Goal: Navigation & Orientation: Find specific page/section

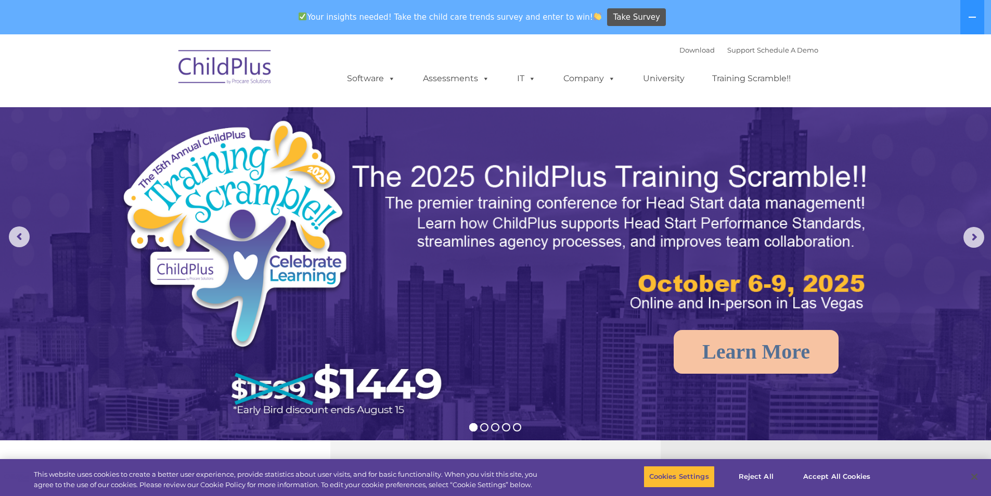
select select "MEDIUM"
click at [974, 15] on icon at bounding box center [972, 17] width 8 height 8
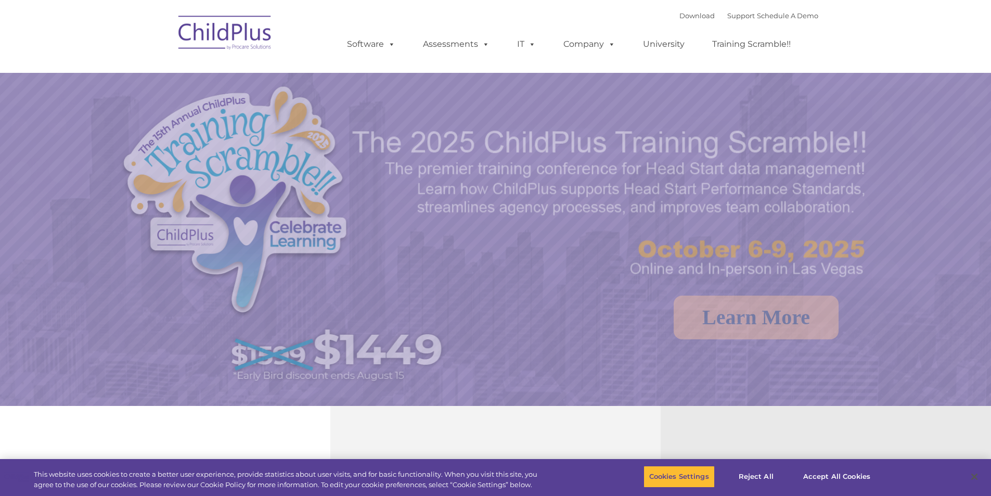
select select "MEDIUM"
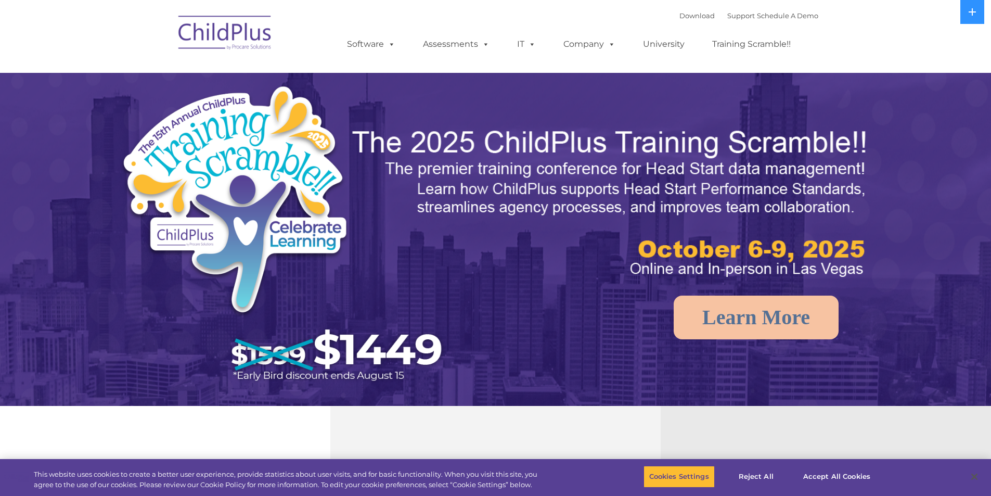
select select "MEDIUM"
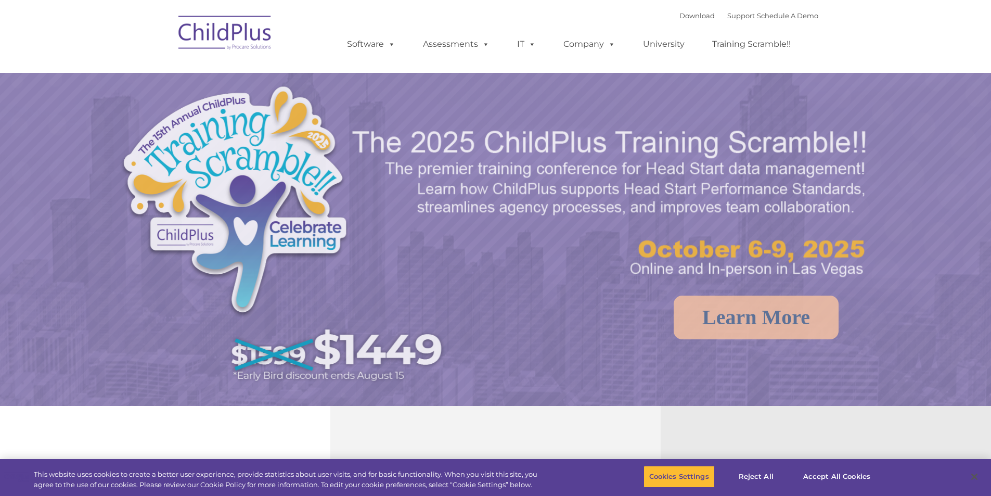
select select "MEDIUM"
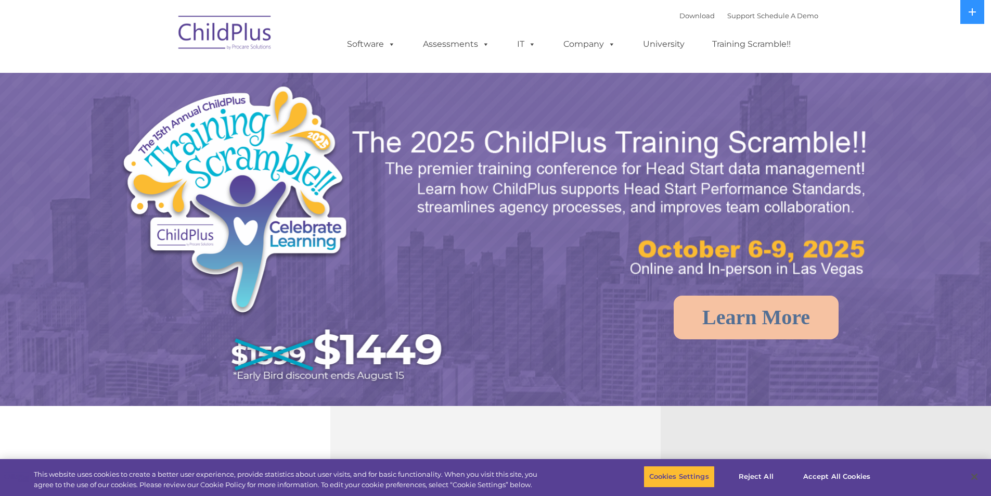
select select "MEDIUM"
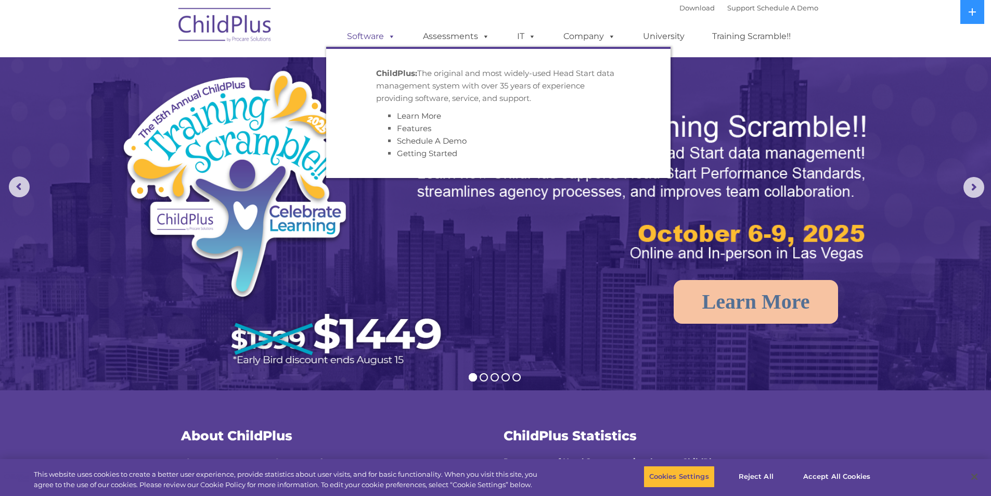
click at [369, 37] on link "Software" at bounding box center [371, 36] width 69 height 21
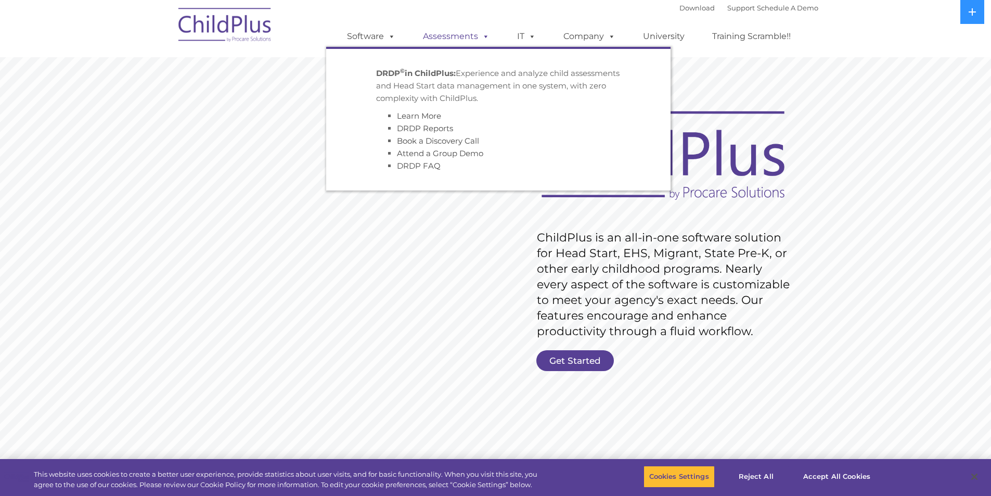
click at [442, 37] on link "Assessments" at bounding box center [455, 36] width 87 height 21
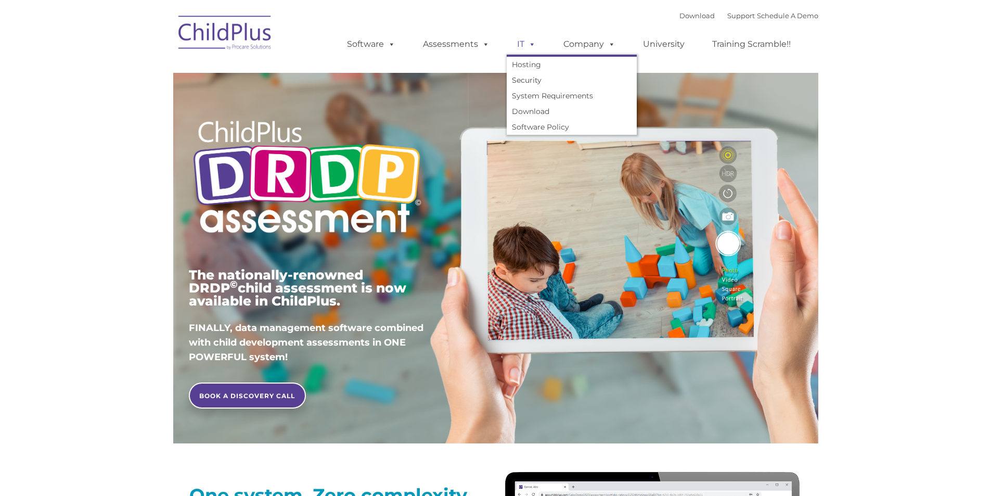
type input ""
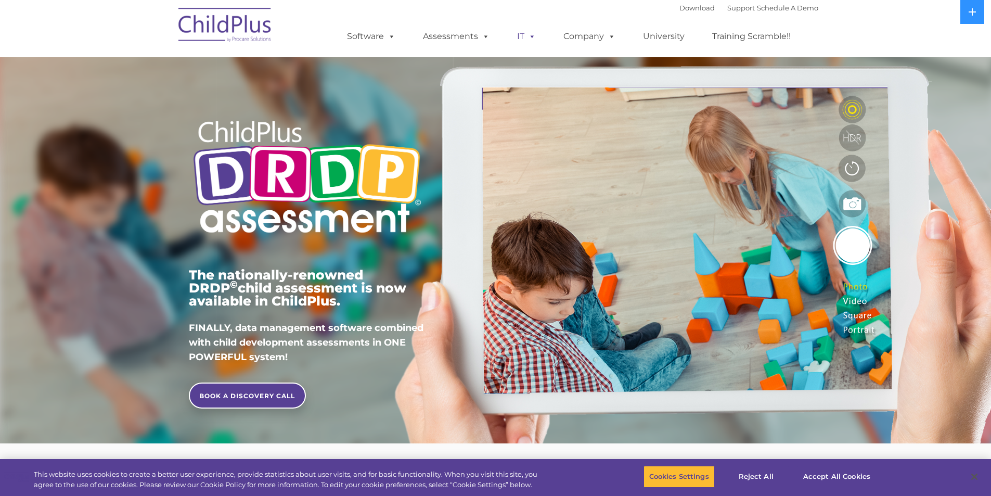
click at [520, 44] on link "IT" at bounding box center [527, 36] width 40 height 21
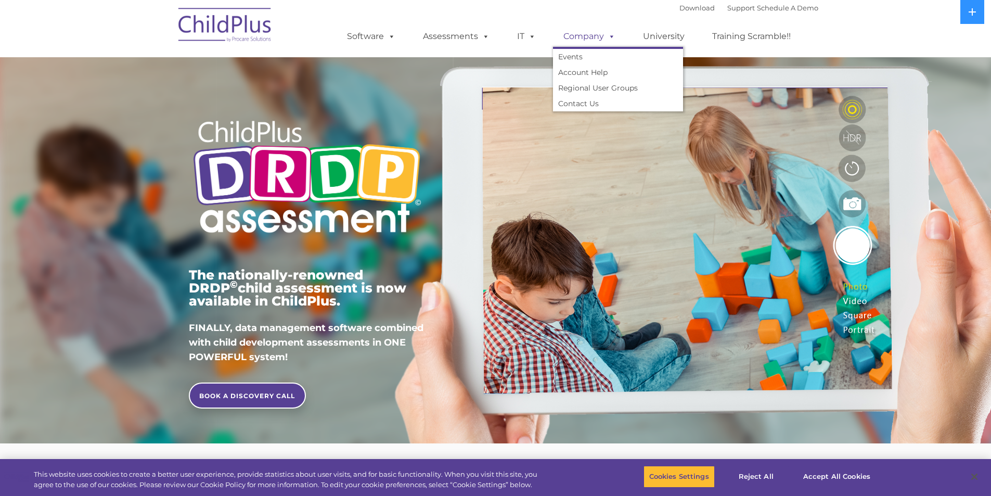
click at [586, 36] on link "Company" at bounding box center [589, 36] width 73 height 21
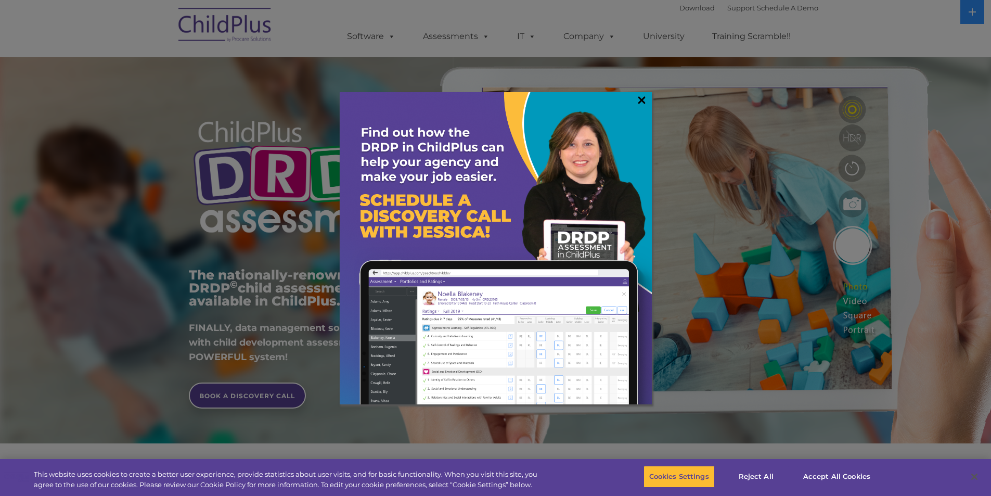
click at [640, 105] on link "×" at bounding box center [642, 100] width 12 height 10
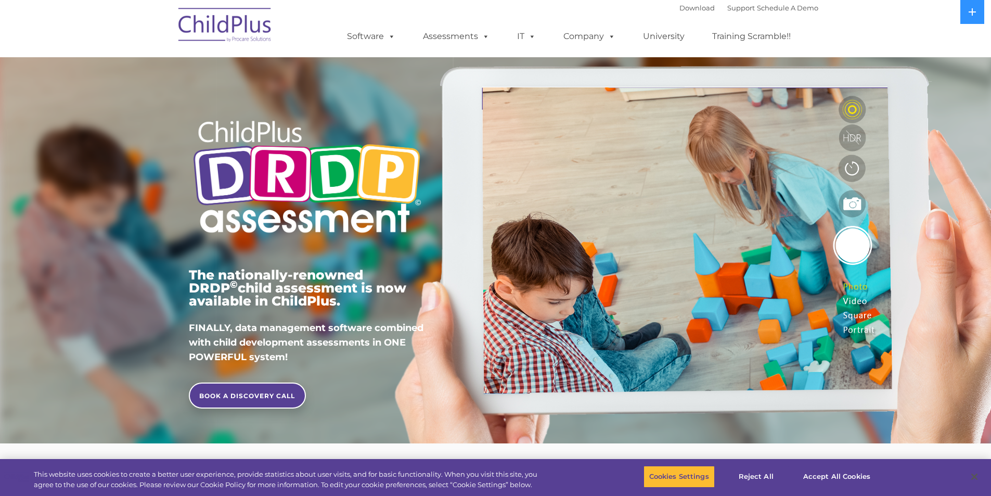
click at [643, 100] on div "The nationally-renowned DRDP © child assessment is now available in ChildPlus. …" at bounding box center [495, 241] width 629 height 372
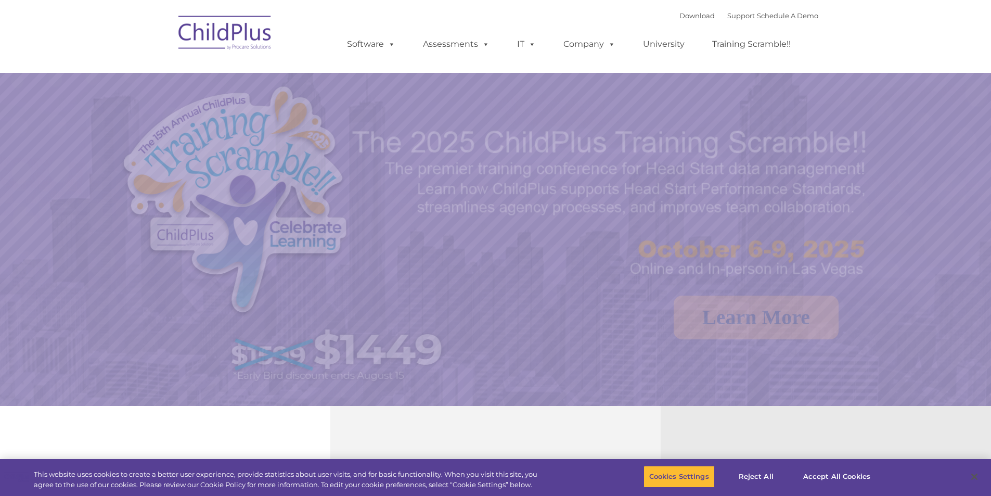
select select "MEDIUM"
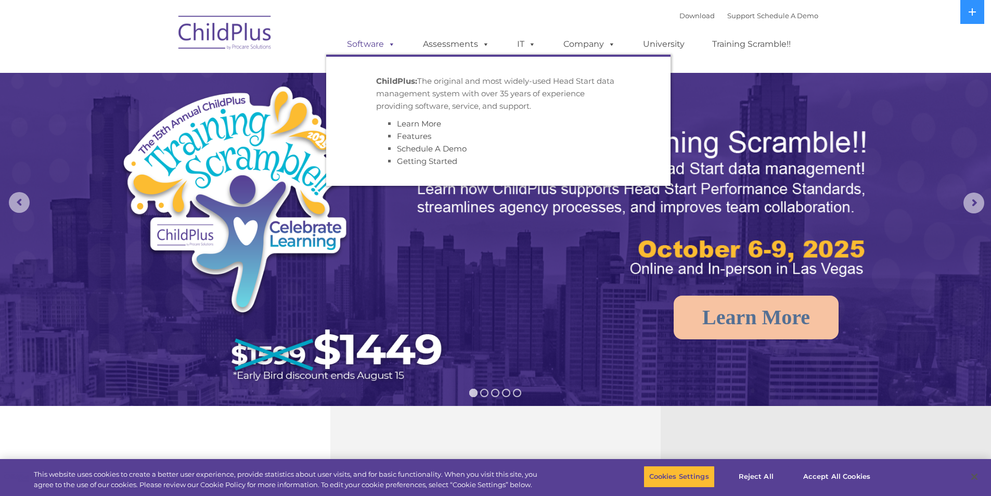
click at [361, 45] on link "Software" at bounding box center [371, 44] width 69 height 21
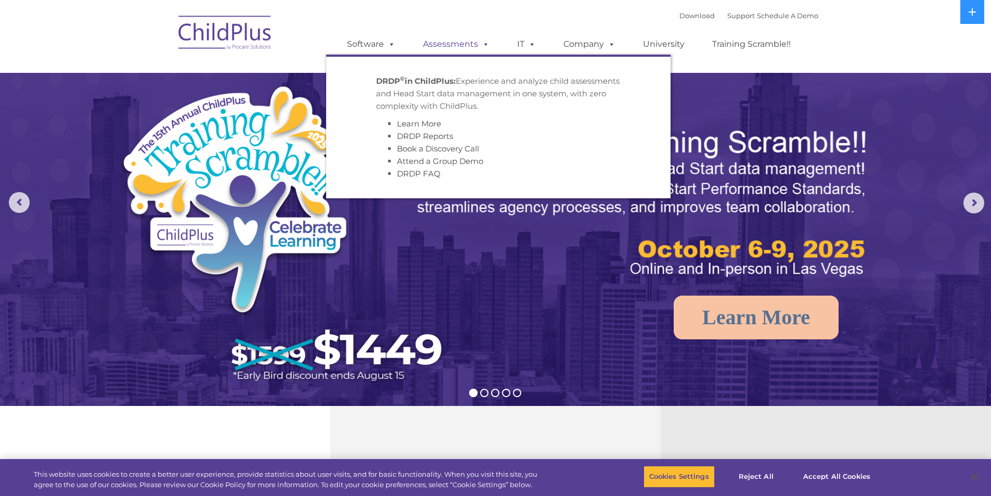
click at [445, 48] on link "Assessments" at bounding box center [455, 44] width 87 height 21
click at [523, 47] on link "IT" at bounding box center [527, 44] width 40 height 21
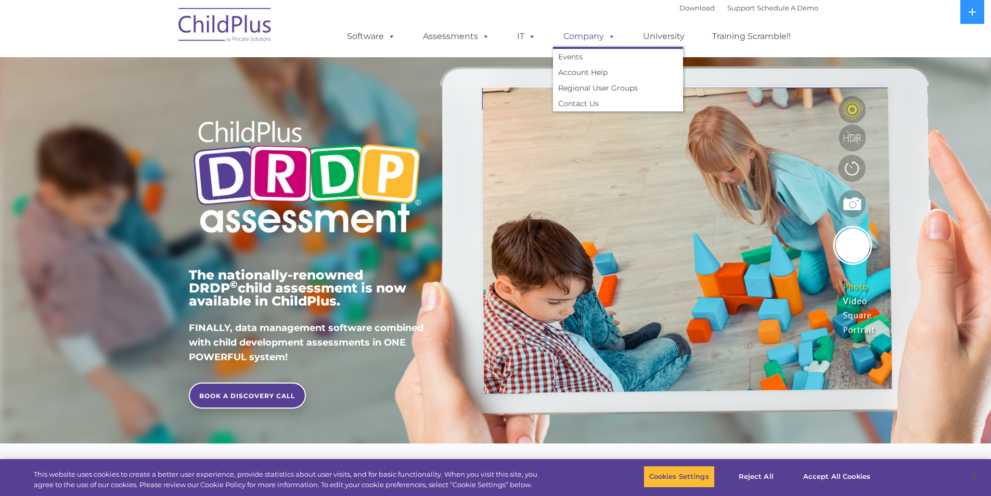
click at [598, 36] on link "Company" at bounding box center [589, 36] width 73 height 21
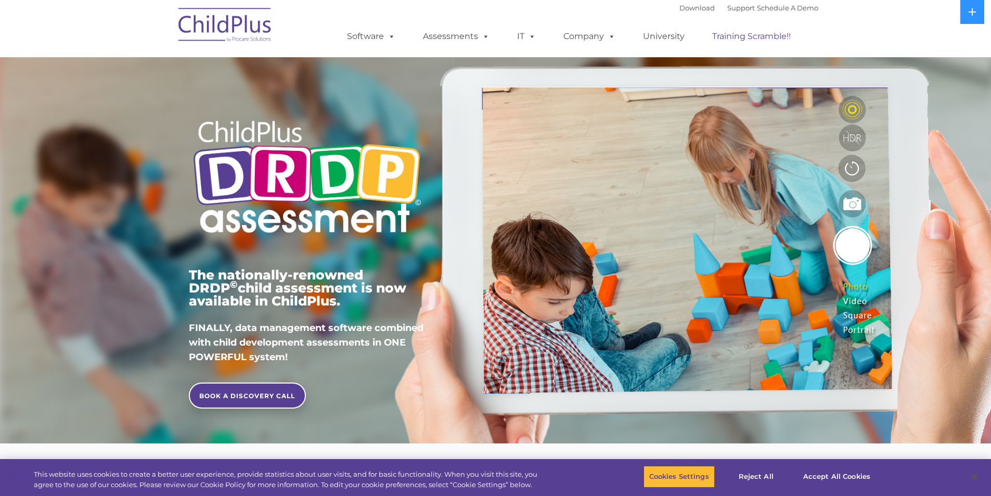
click at [725, 35] on link "Training Scramble!!" at bounding box center [751, 36] width 99 height 21
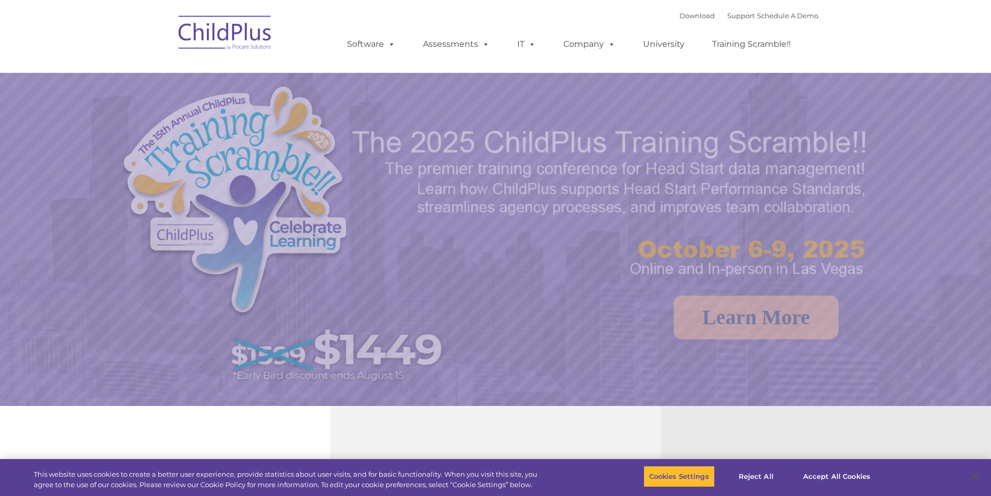
select select "MEDIUM"
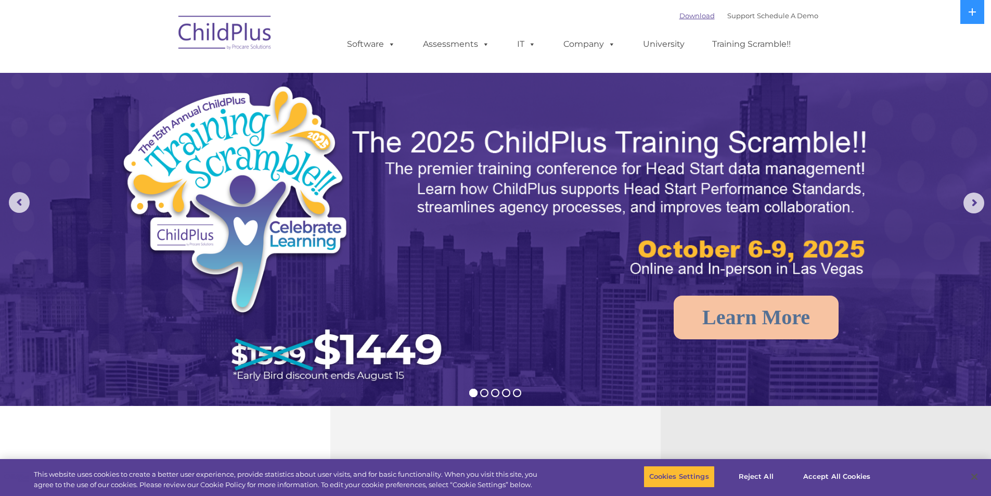
click at [681, 18] on link "Download" at bounding box center [696, 15] width 35 height 8
